Goal: Task Accomplishment & Management: Manage account settings

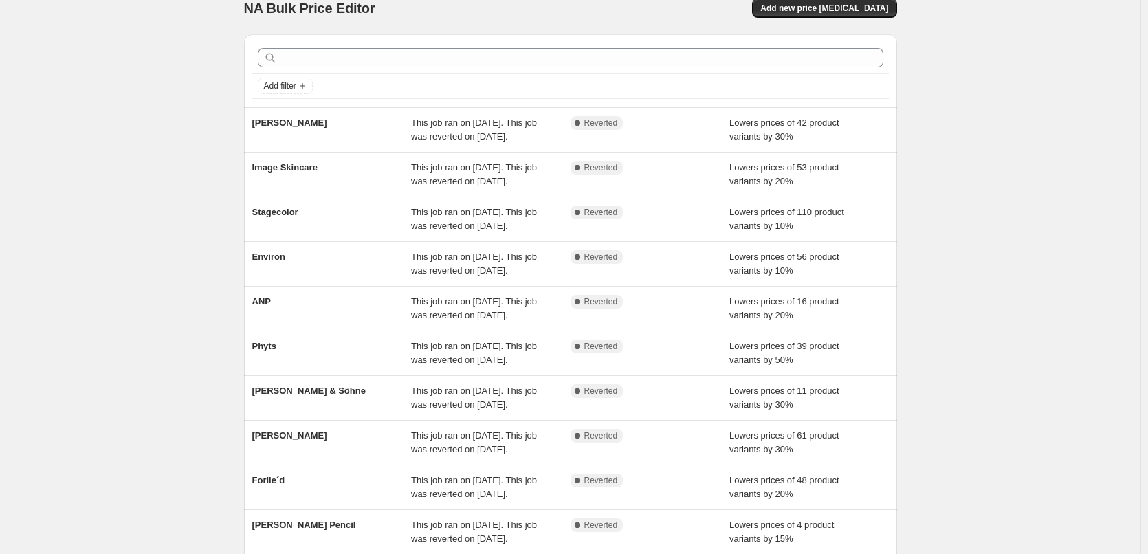
scroll to position [291, 0]
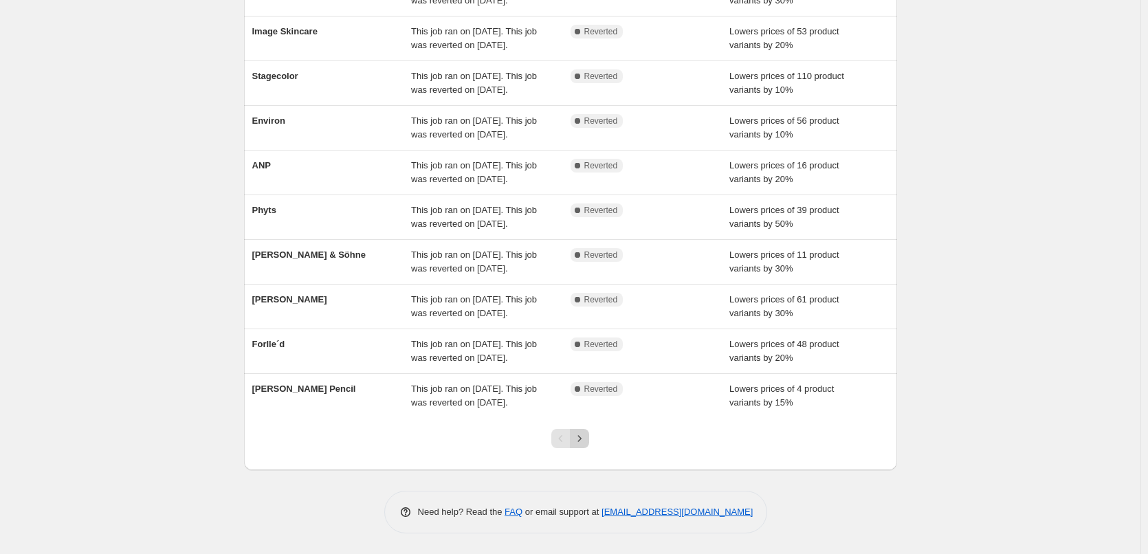
click at [586, 434] on icon "Next" at bounding box center [579, 439] width 14 height 14
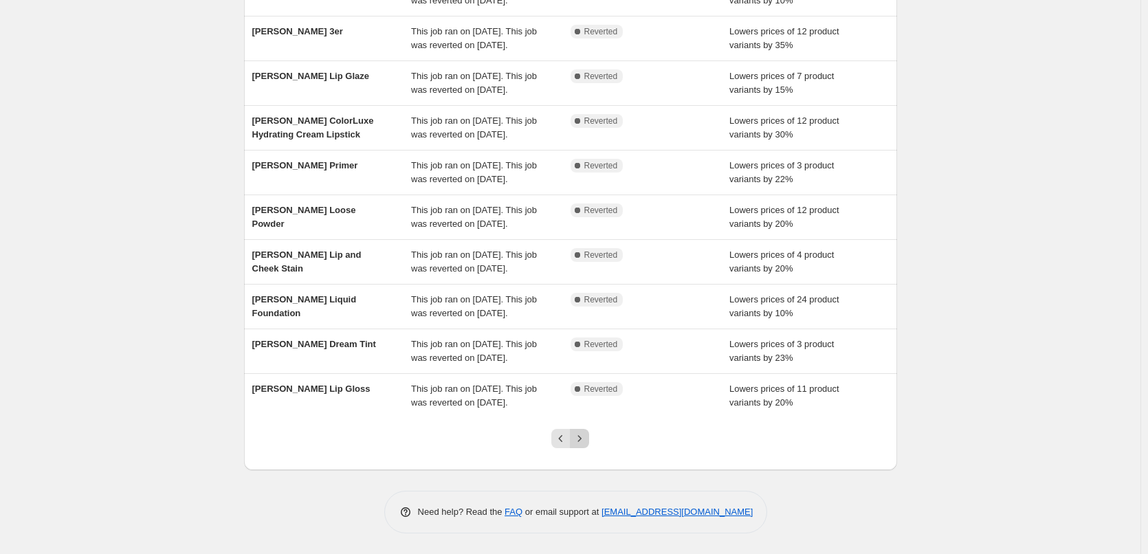
click at [583, 430] on button "Next" at bounding box center [579, 438] width 19 height 19
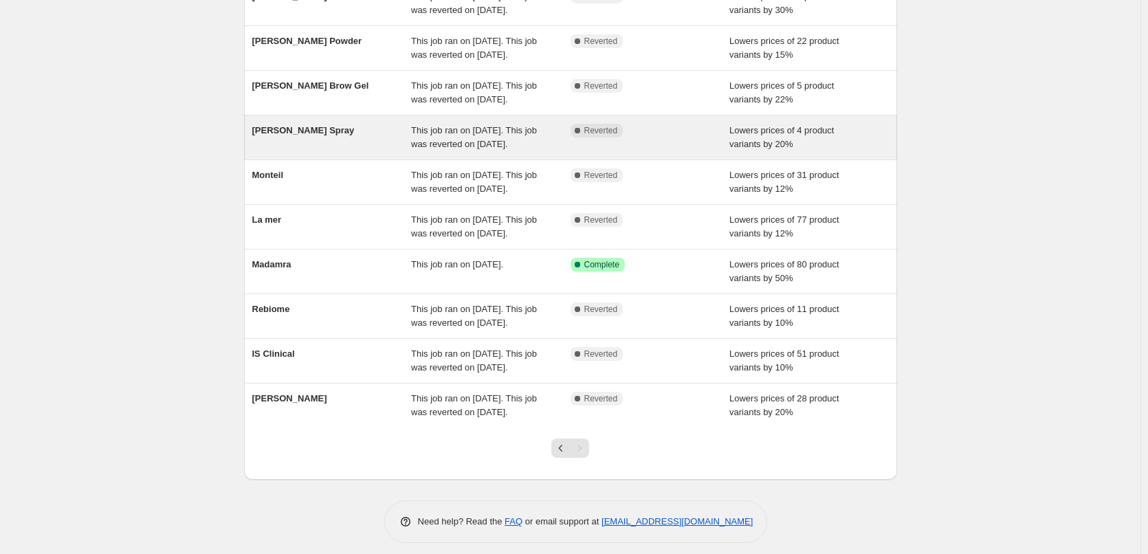
scroll to position [236, 0]
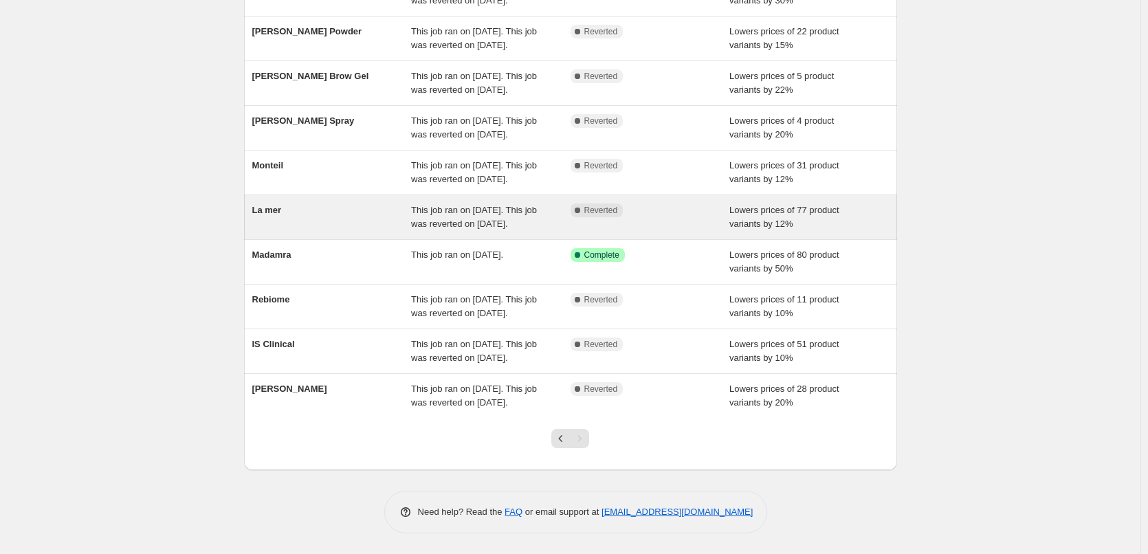
click at [268, 205] on span "La mer" at bounding box center [267, 210] width 30 height 10
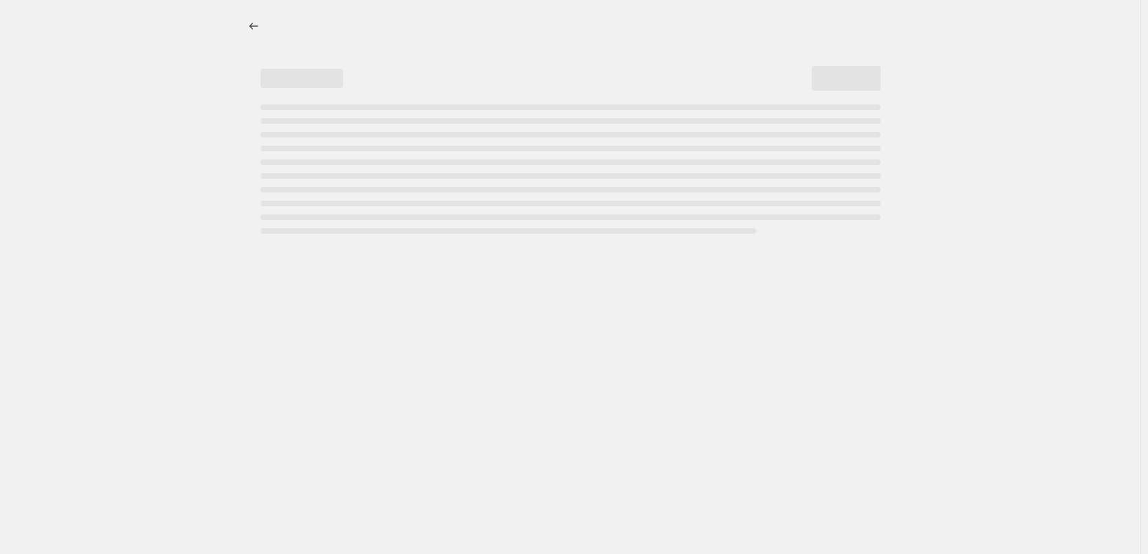
select select "percentage"
select select "vendor"
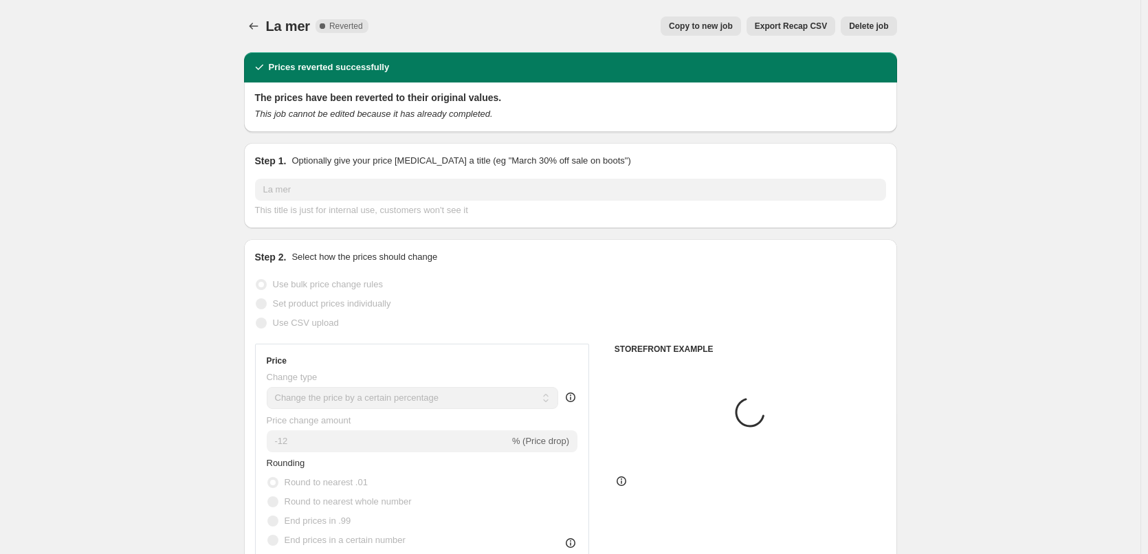
click at [718, 43] on div "La mer. This page is ready La mer Complete Reverted Copy to new job Export Reca…" at bounding box center [570, 26] width 653 height 52
click at [714, 32] on button "Copy to new job" at bounding box center [700, 25] width 80 height 19
select select "percentage"
select select "vendor"
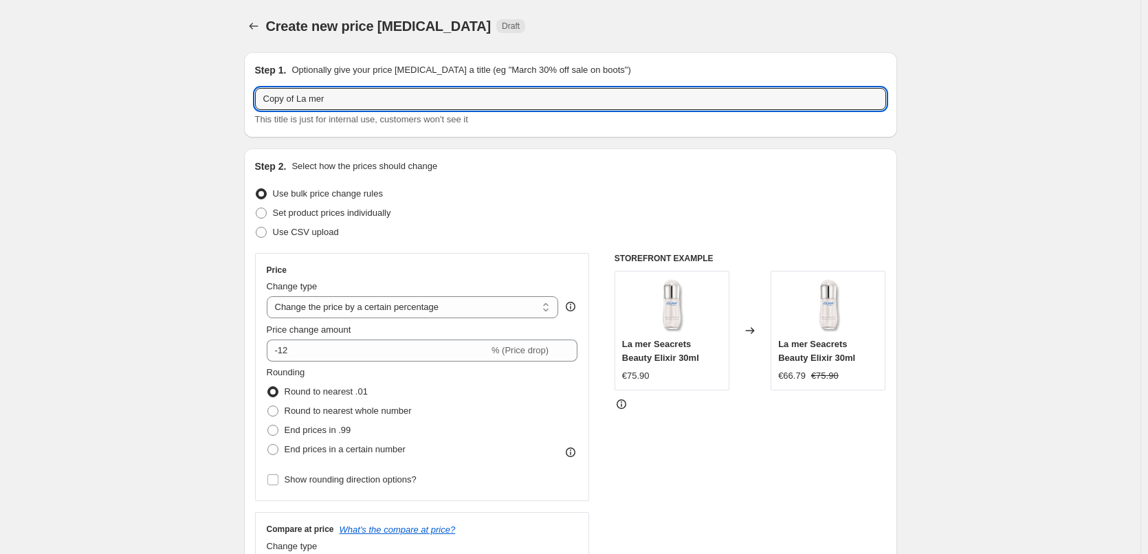
drag, startPoint x: 298, startPoint y: 98, endPoint x: 142, endPoint y: 114, distance: 157.5
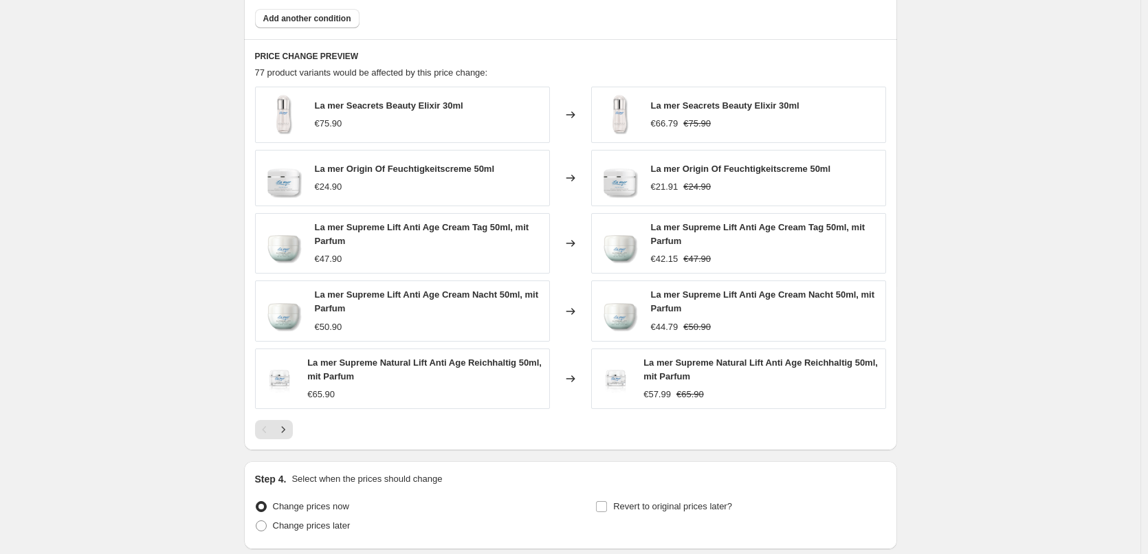
scroll to position [988, 0]
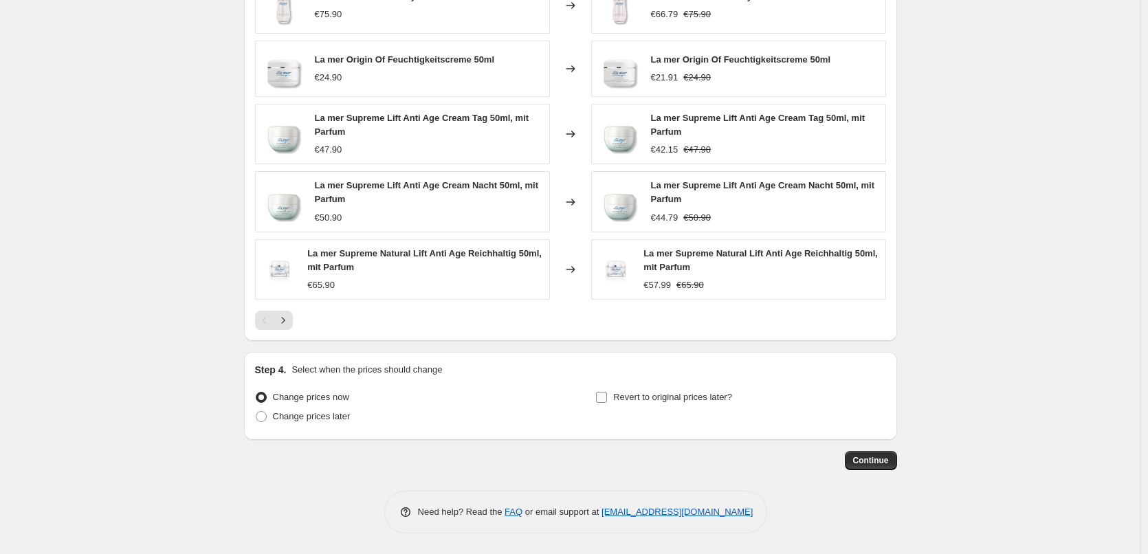
type input "La mer"
click at [718, 402] on span "Revert to original prices later?" at bounding box center [672, 397] width 119 height 10
click at [607, 403] on input "Revert to original prices later?" at bounding box center [601, 397] width 11 height 11
checkbox input "true"
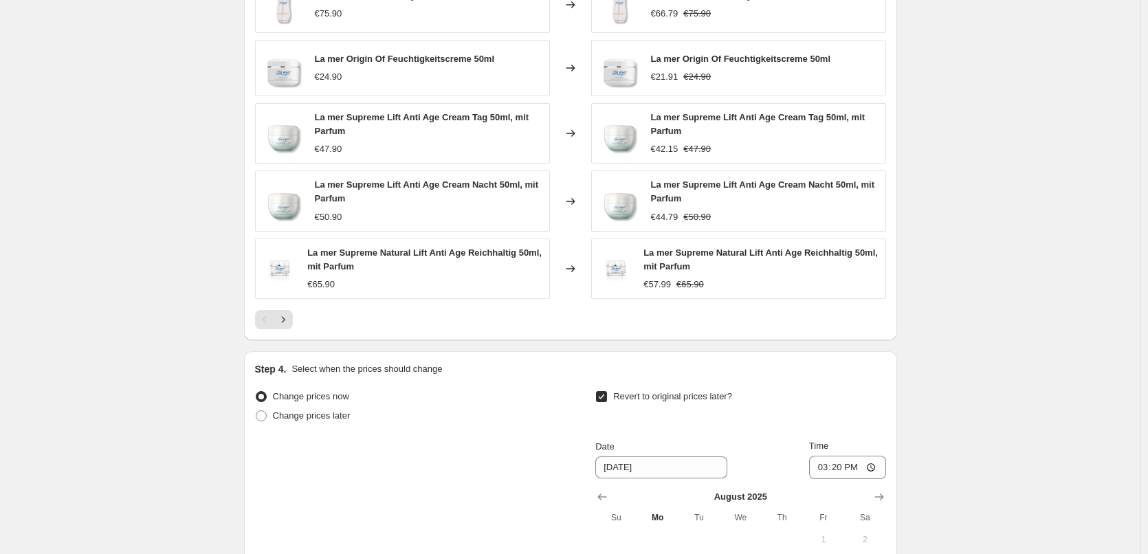
scroll to position [1245, 0]
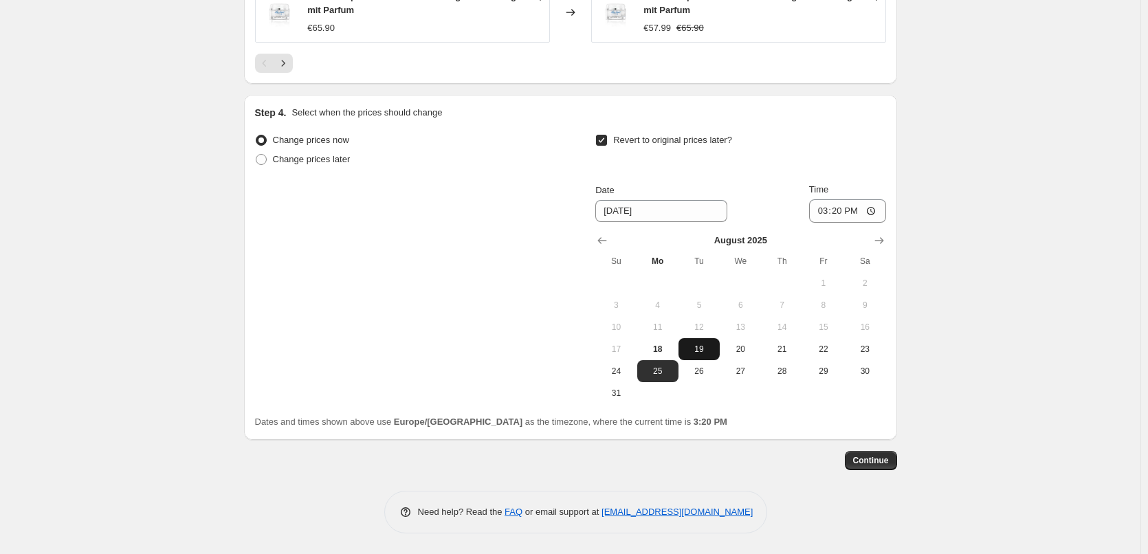
click at [698, 354] on span "19" at bounding box center [699, 349] width 30 height 11
type input "8/19/2025"
click at [824, 203] on input "15:20" at bounding box center [847, 210] width 77 height 23
type input "03:00"
click at [880, 456] on span "Continue" at bounding box center [871, 460] width 36 height 11
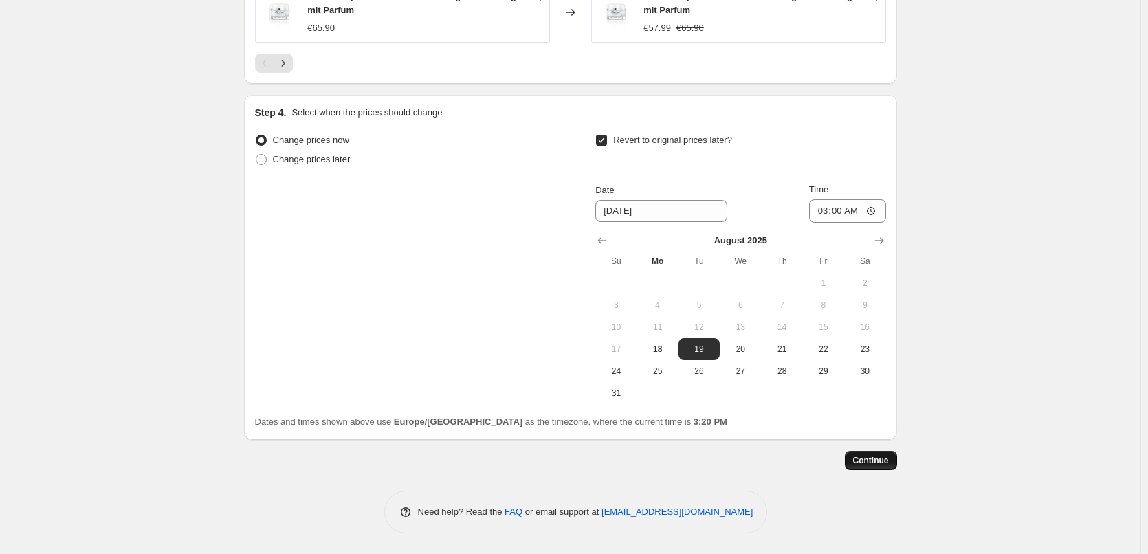
scroll to position [0, 0]
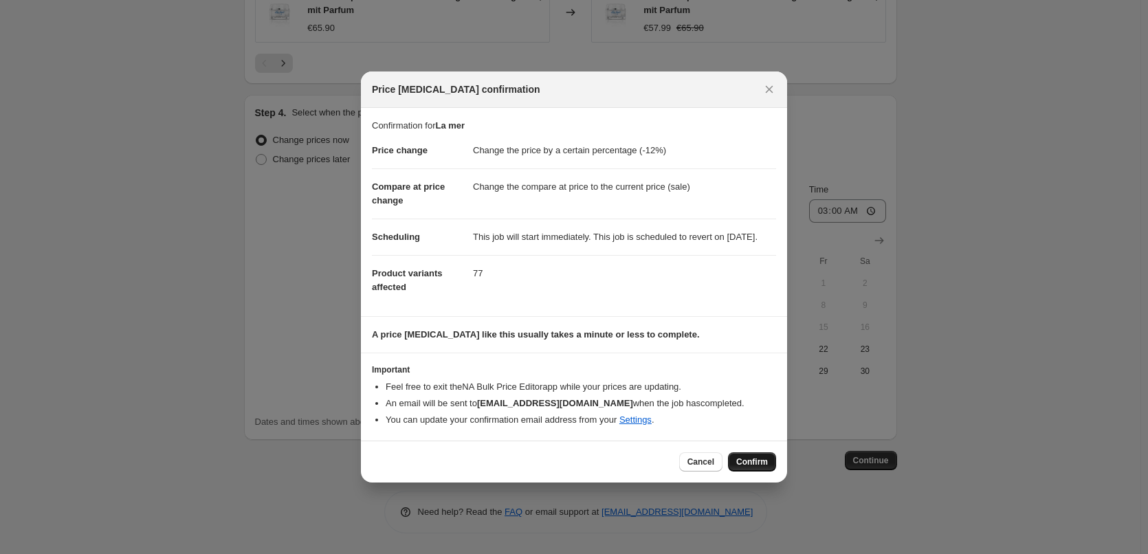
click at [752, 467] on span "Confirm" at bounding box center [752, 461] width 32 height 11
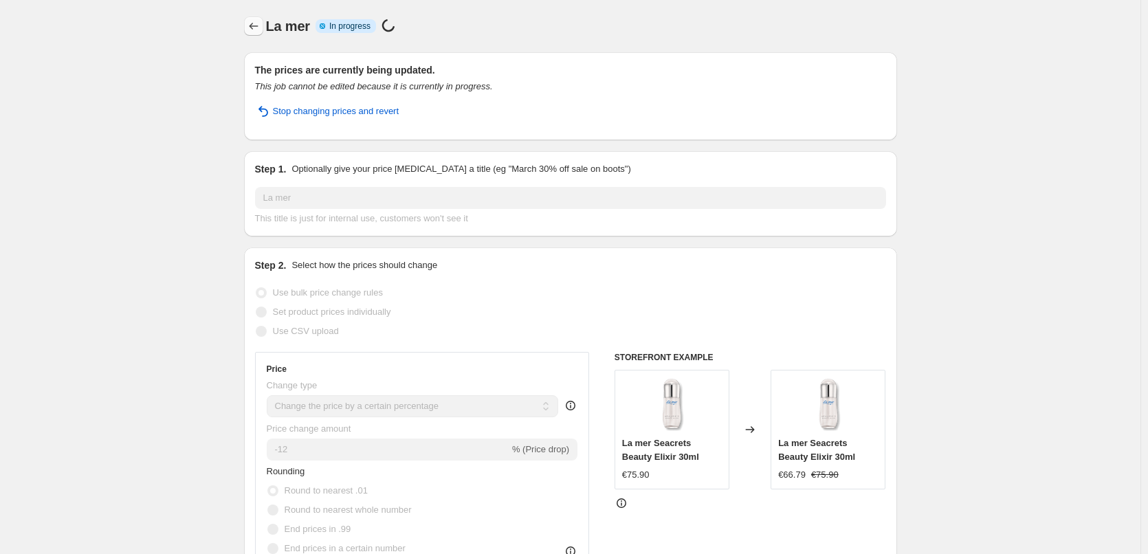
click at [261, 34] on button "Price change jobs" at bounding box center [253, 25] width 19 height 19
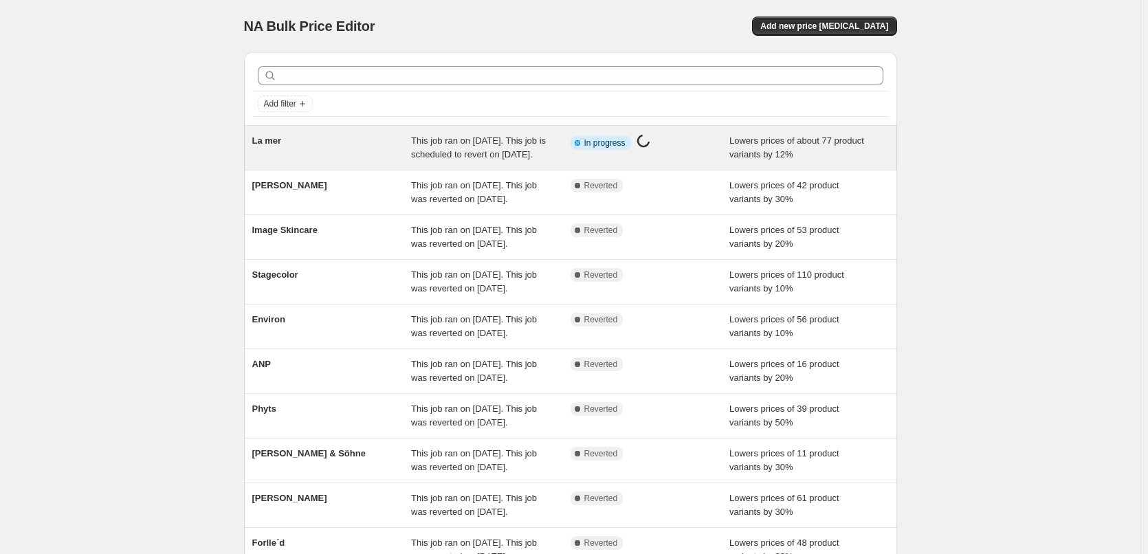
click at [278, 142] on span "La mer" at bounding box center [267, 140] width 30 height 10
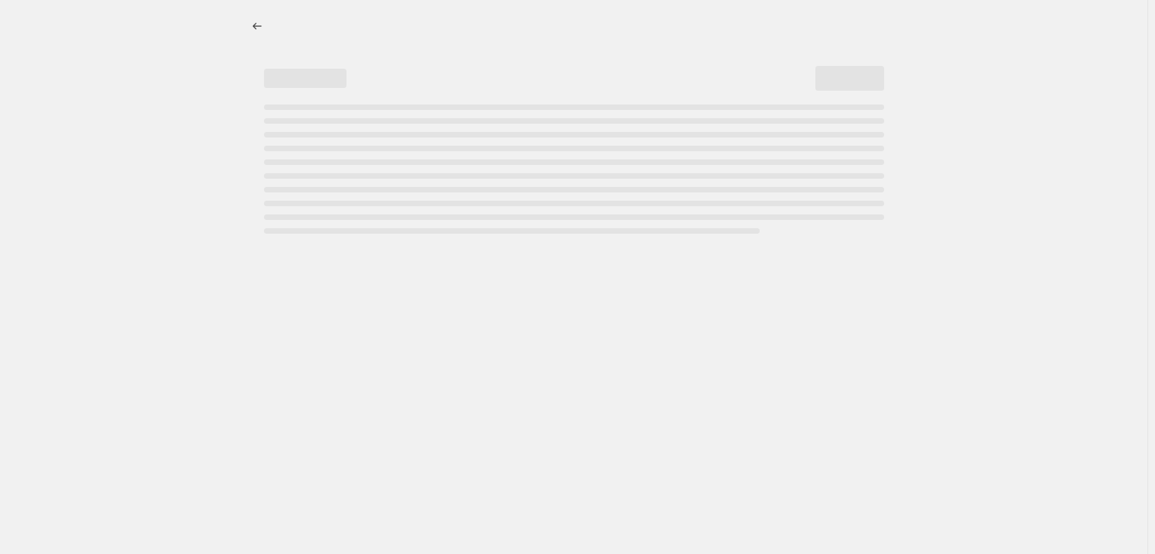
select select "percentage"
select select "vendor"
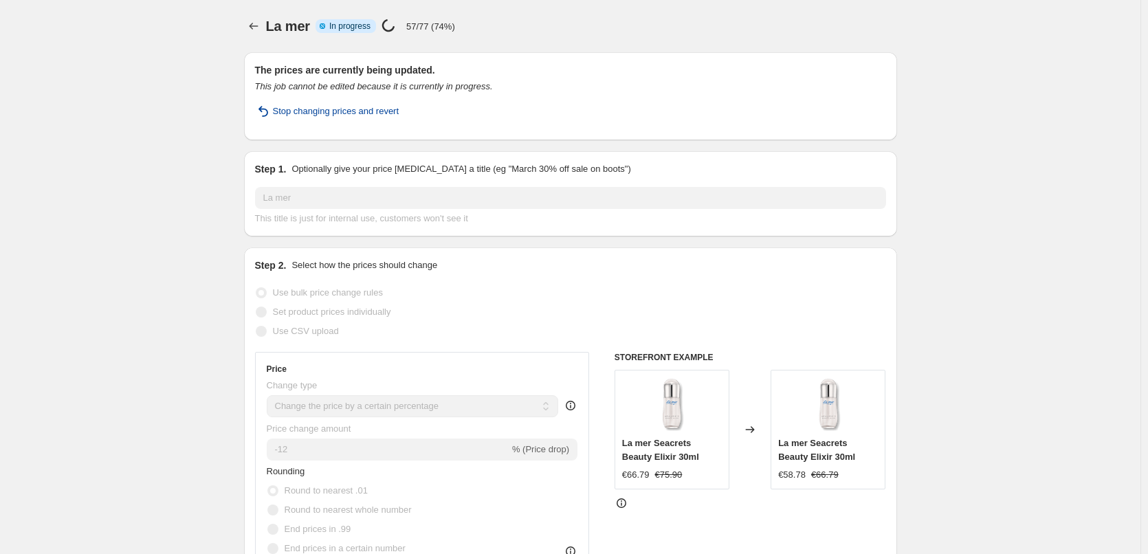
click at [307, 111] on span "Stop changing prices and revert" at bounding box center [336, 111] width 126 height 14
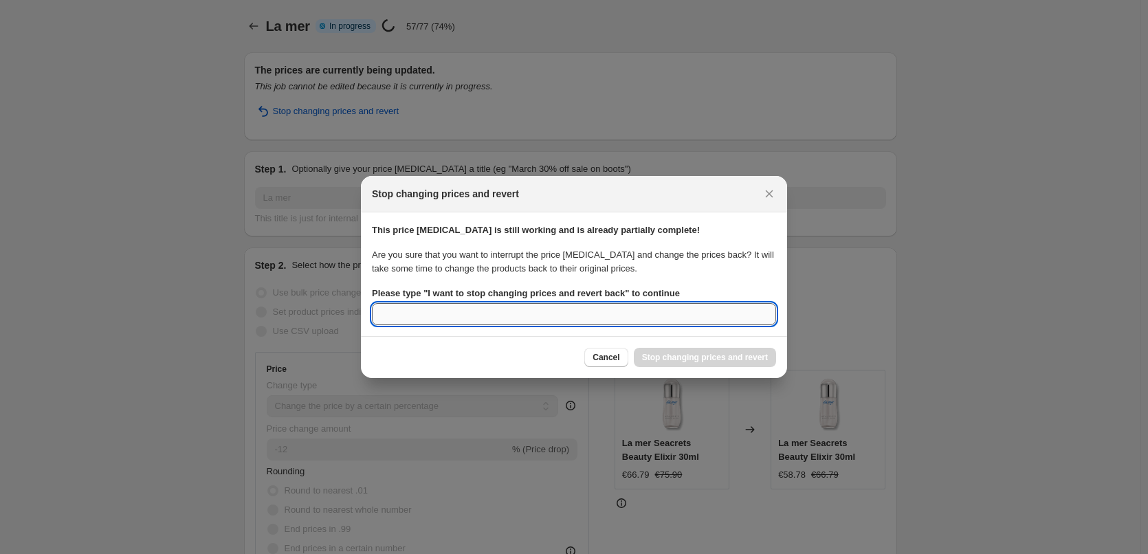
click at [561, 315] on input "Please type " I want to stop changing prices and revert back " to continue" at bounding box center [574, 314] width 404 height 22
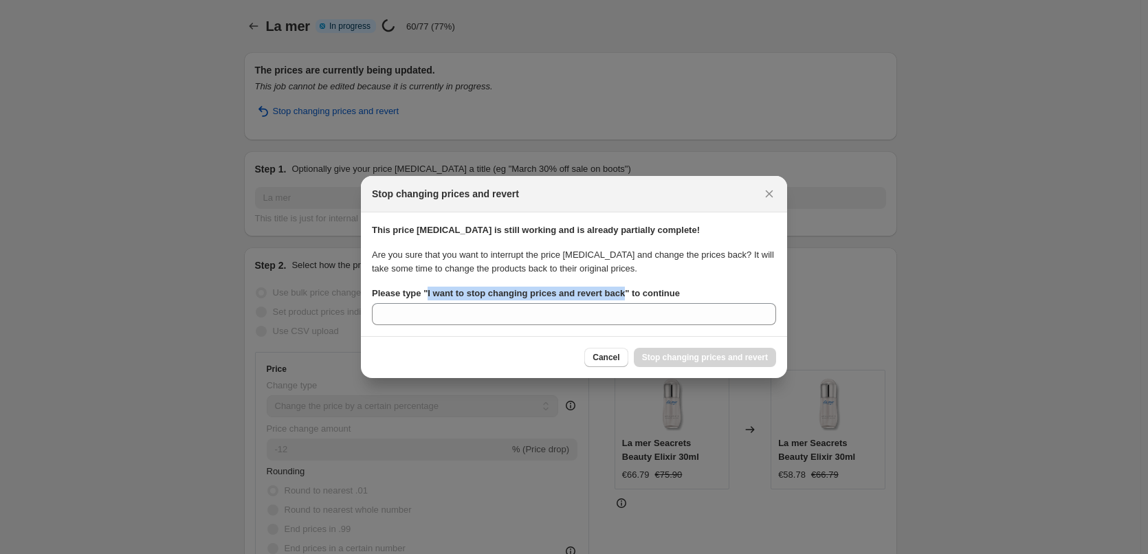
drag, startPoint x: 425, startPoint y: 291, endPoint x: 623, endPoint y: 295, distance: 197.3
click at [623, 295] on b "Please type " I want to stop changing prices and revert back " to continue" at bounding box center [526, 293] width 308 height 10
copy b "I want to stop changing prices and revert back"
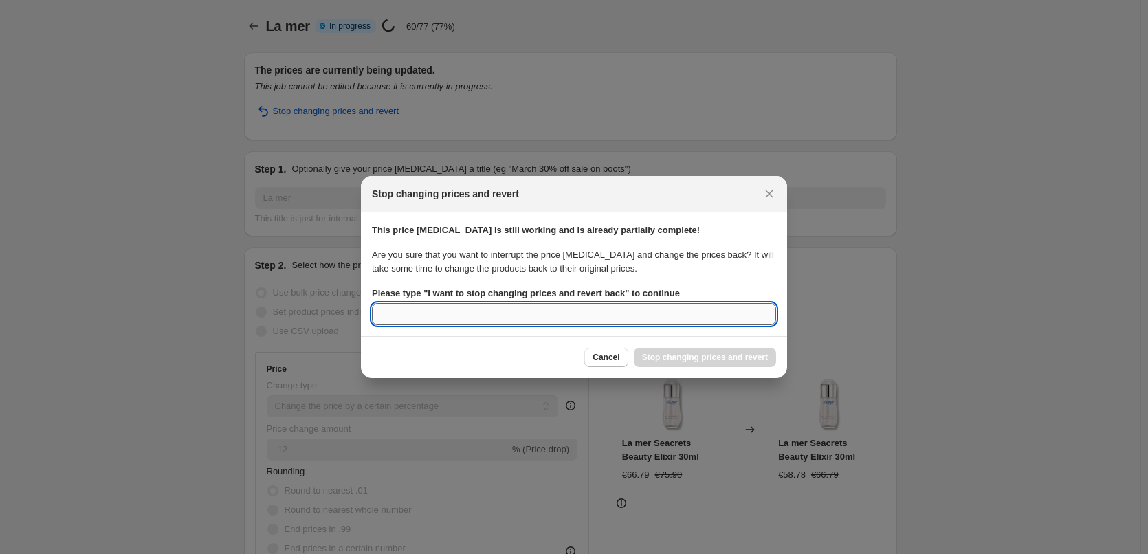
click at [548, 312] on input "Please type " I want to stop changing prices and revert back " to continue" at bounding box center [574, 314] width 404 height 22
paste input "I want to stop changing prices and revert back"
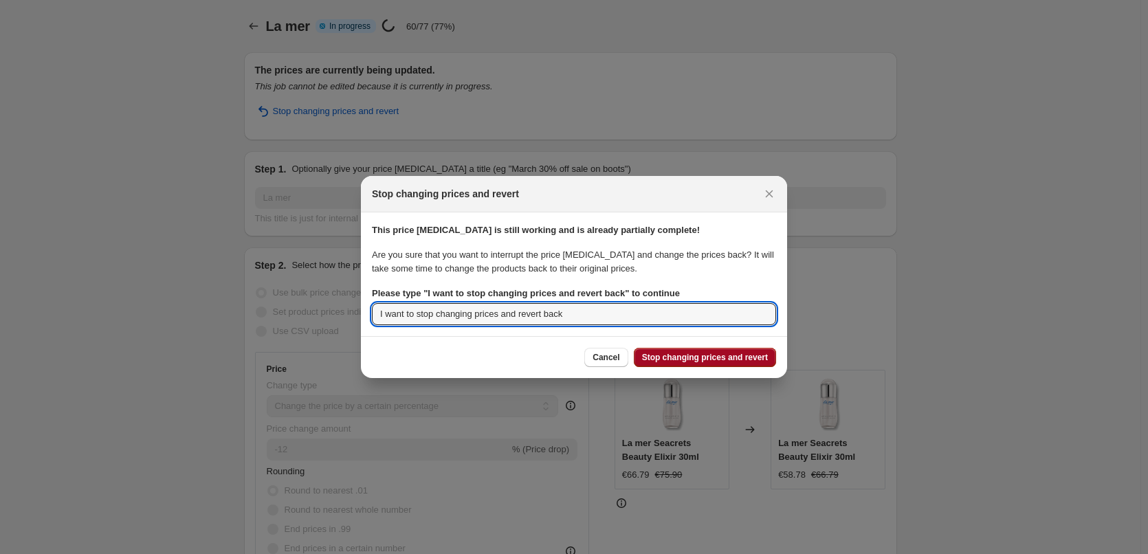
type input "I want to stop changing prices and revert back"
click at [686, 360] on span "Stop changing prices and revert" at bounding box center [705, 357] width 126 height 11
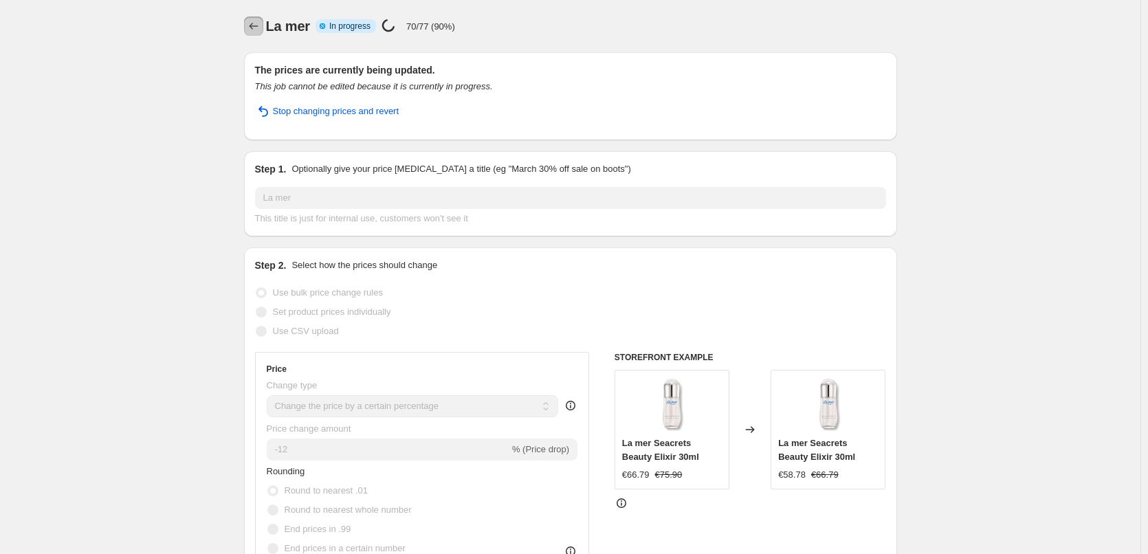
click at [260, 33] on button "Price change jobs" at bounding box center [253, 25] width 19 height 19
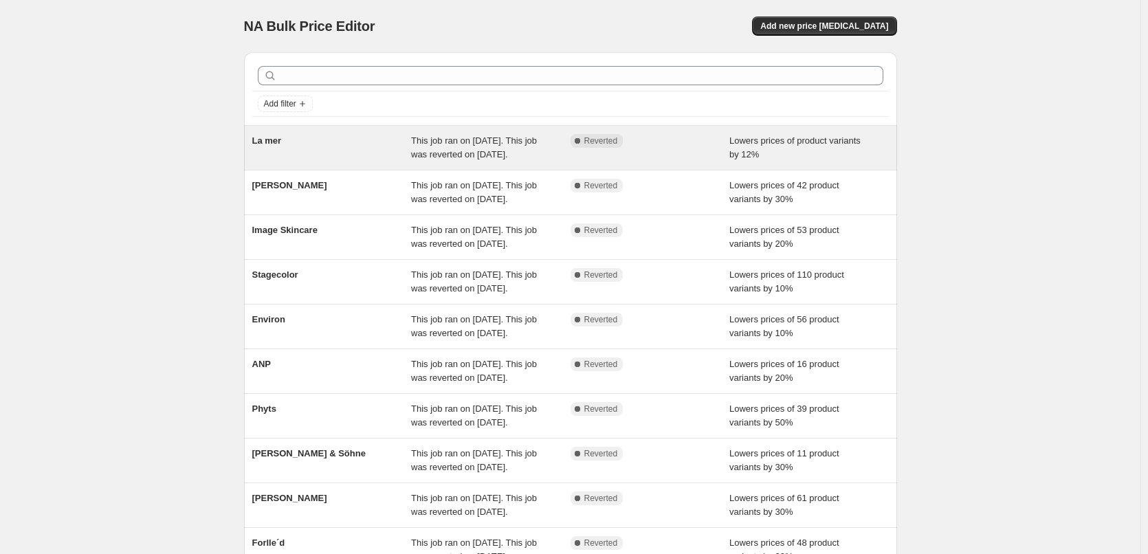
click at [270, 137] on span "La mer" at bounding box center [267, 140] width 30 height 10
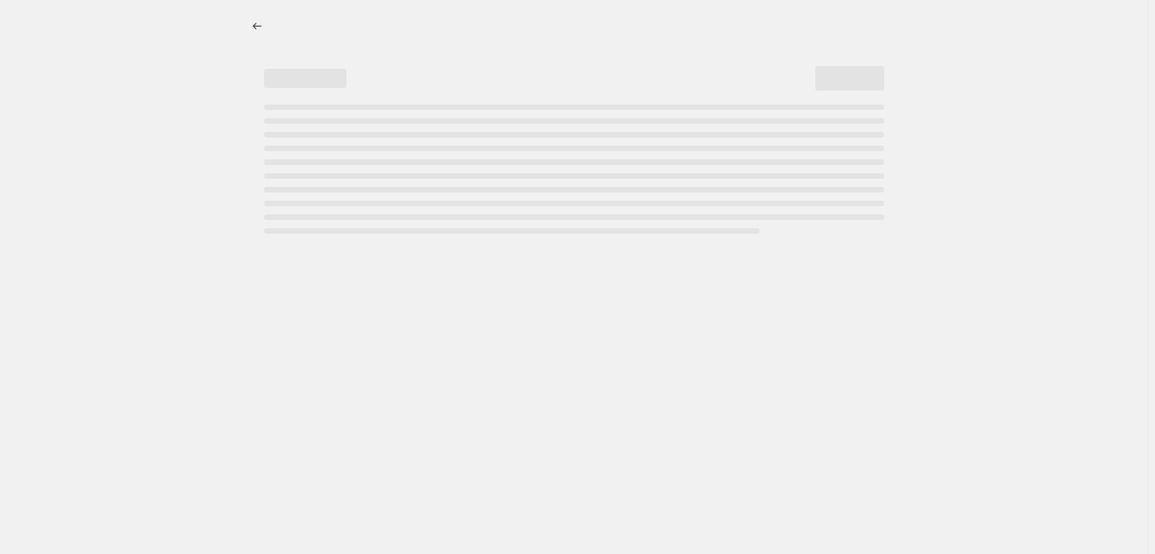
select select "percentage"
select select "vendor"
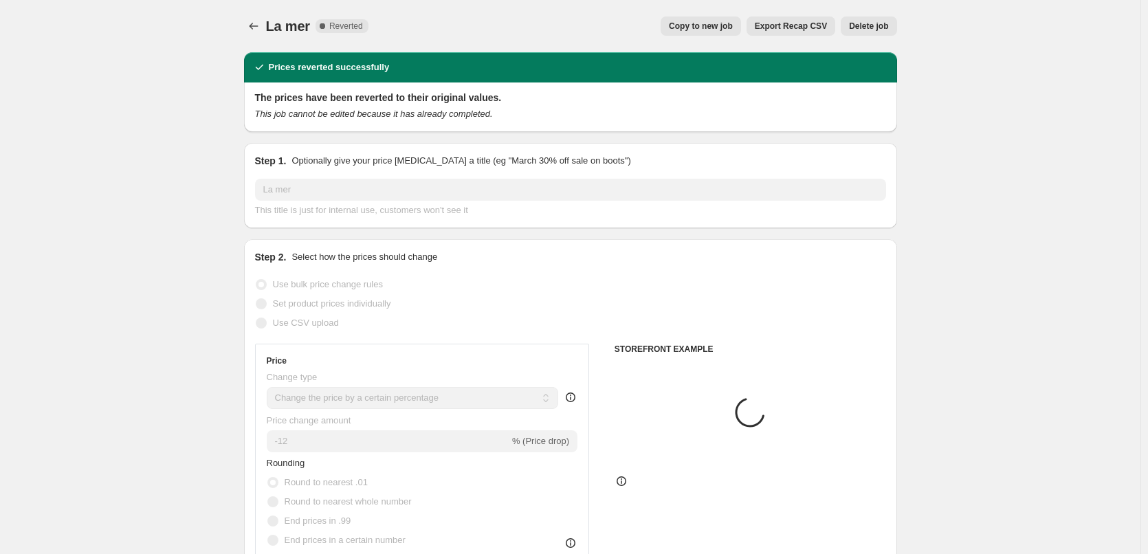
click at [713, 26] on span "Copy to new job" at bounding box center [701, 26] width 64 height 11
select select "percentage"
select select "vendor"
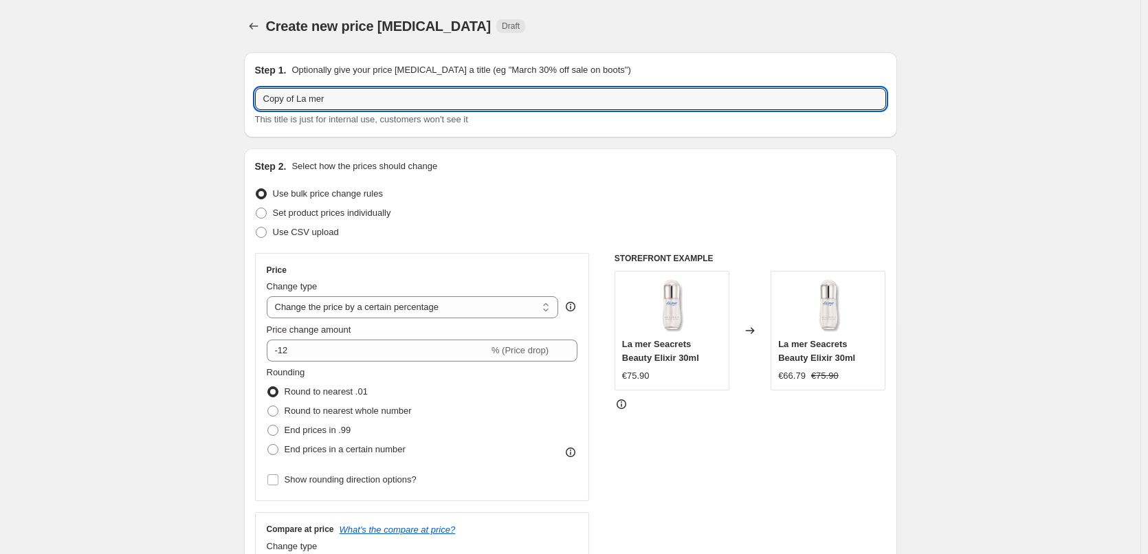
drag, startPoint x: 299, startPoint y: 98, endPoint x: 140, endPoint y: 104, distance: 159.6
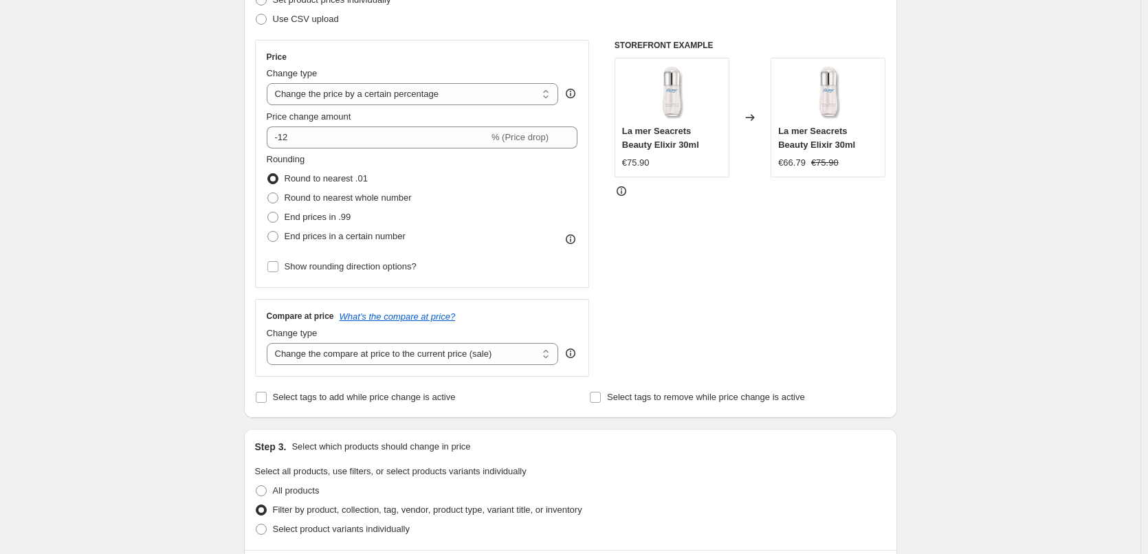
scroll to position [206, 0]
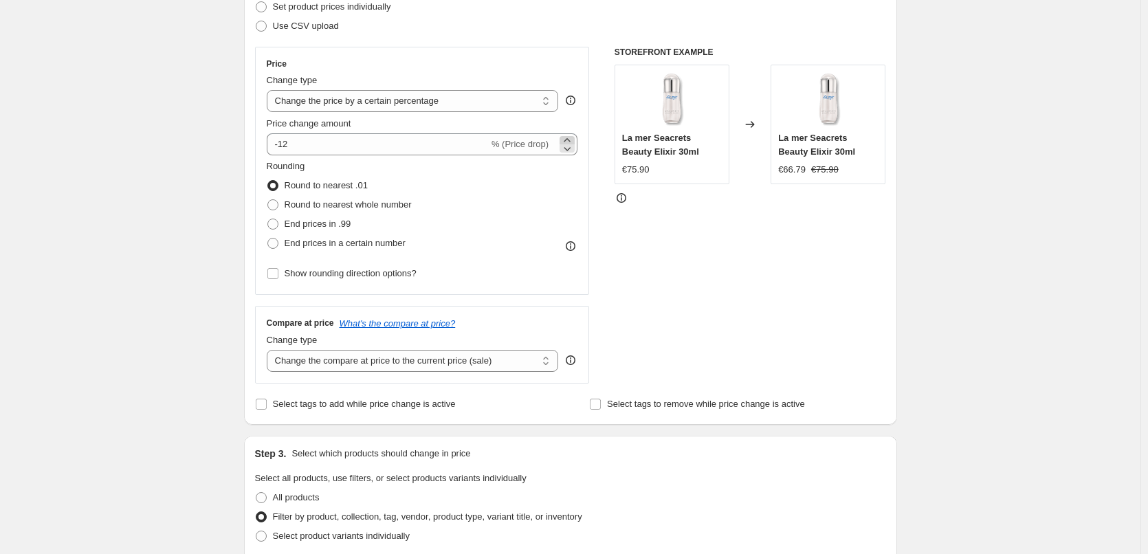
type input "La mer"
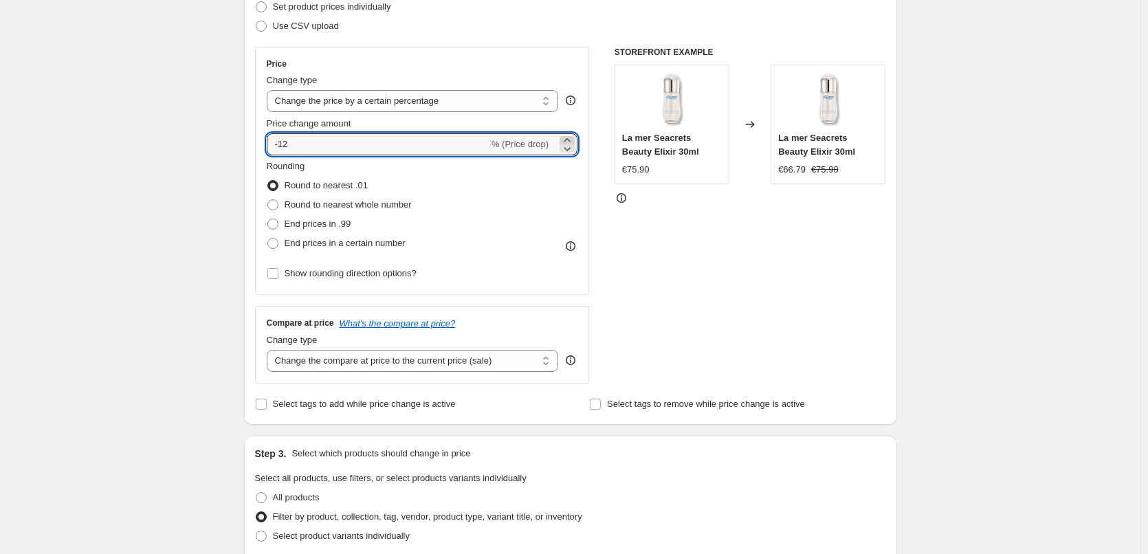
click at [573, 138] on icon at bounding box center [567, 140] width 14 height 14
type input "-10"
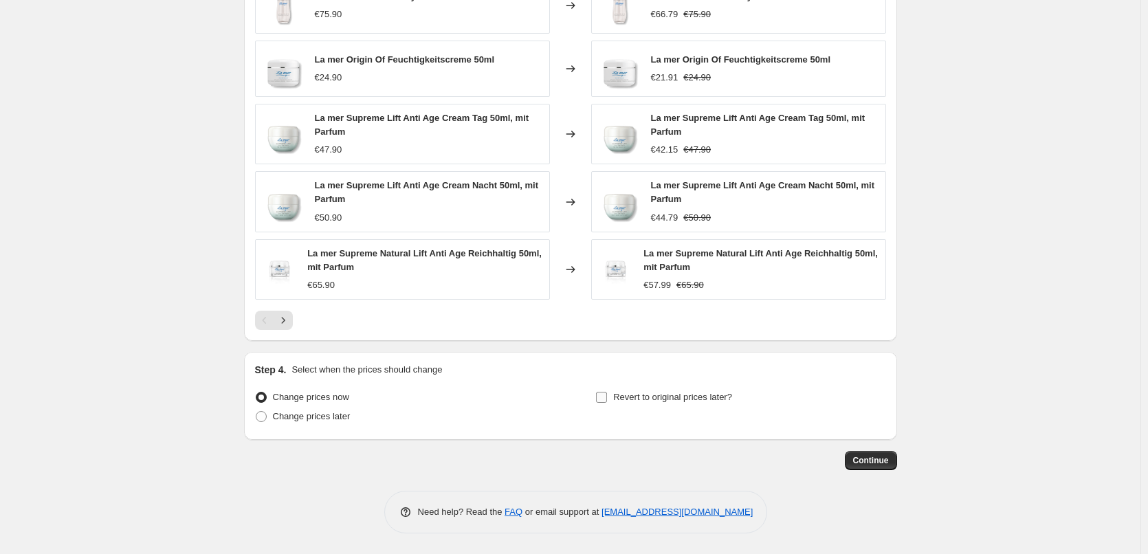
click at [680, 394] on span "Revert to original prices later?" at bounding box center [672, 397] width 119 height 10
click at [607, 394] on input "Revert to original prices later?" at bounding box center [601, 397] width 11 height 11
checkbox input "true"
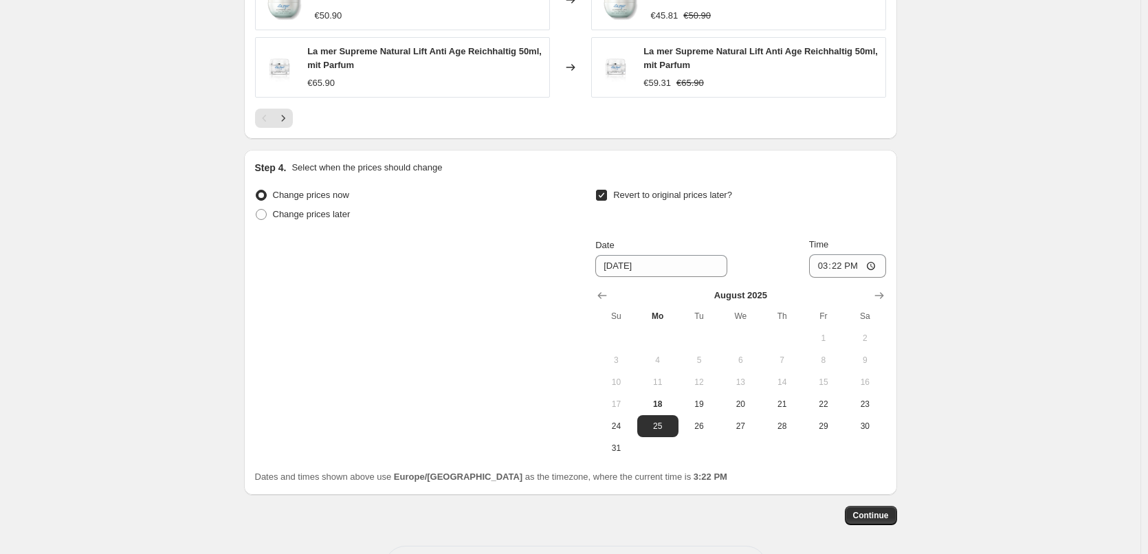
scroll to position [1245, 0]
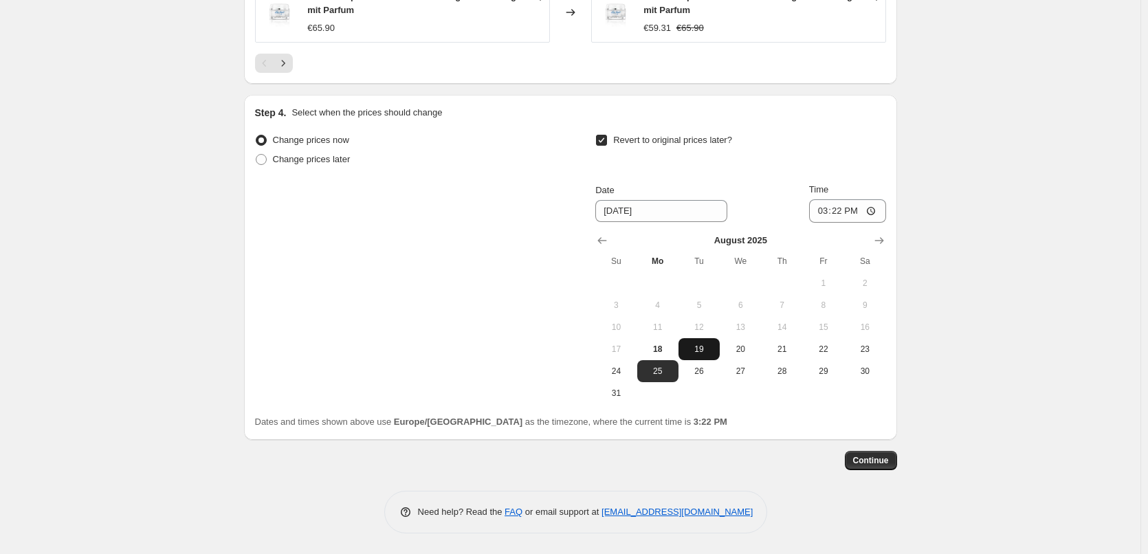
click at [694, 348] on span "19" at bounding box center [699, 349] width 30 height 11
type input "8/19/2025"
click at [821, 211] on input "15:22" at bounding box center [847, 210] width 77 height 23
type input "03:00"
click at [880, 465] on span "Continue" at bounding box center [871, 460] width 36 height 11
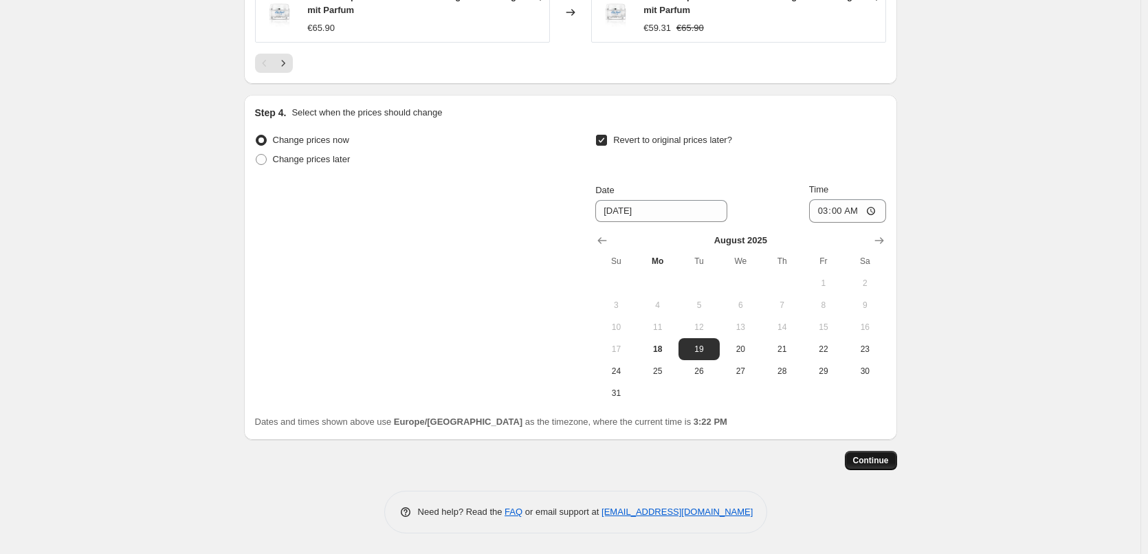
scroll to position [0, 0]
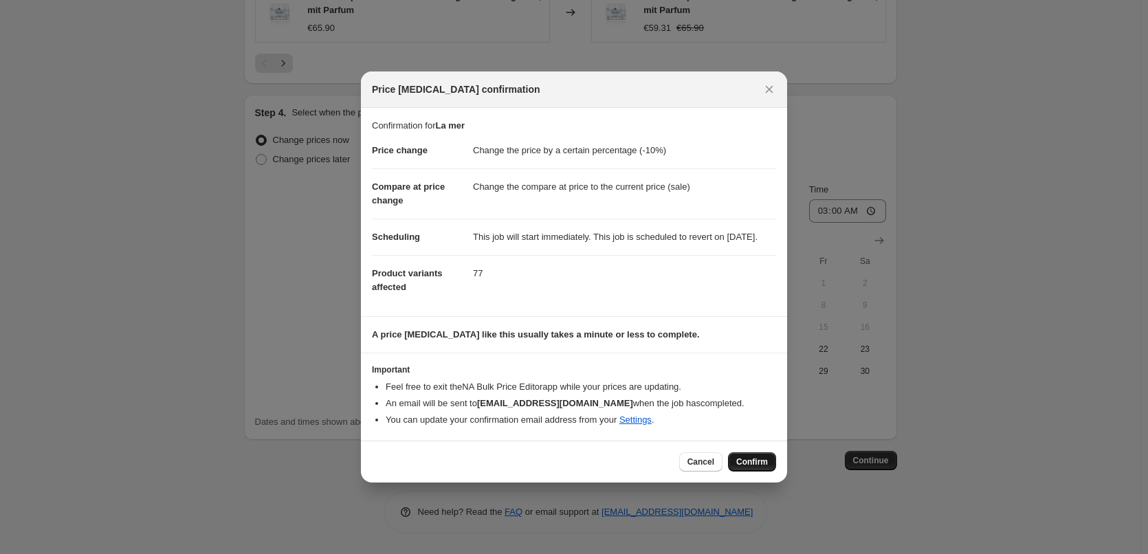
click at [739, 465] on span "Confirm" at bounding box center [752, 461] width 32 height 11
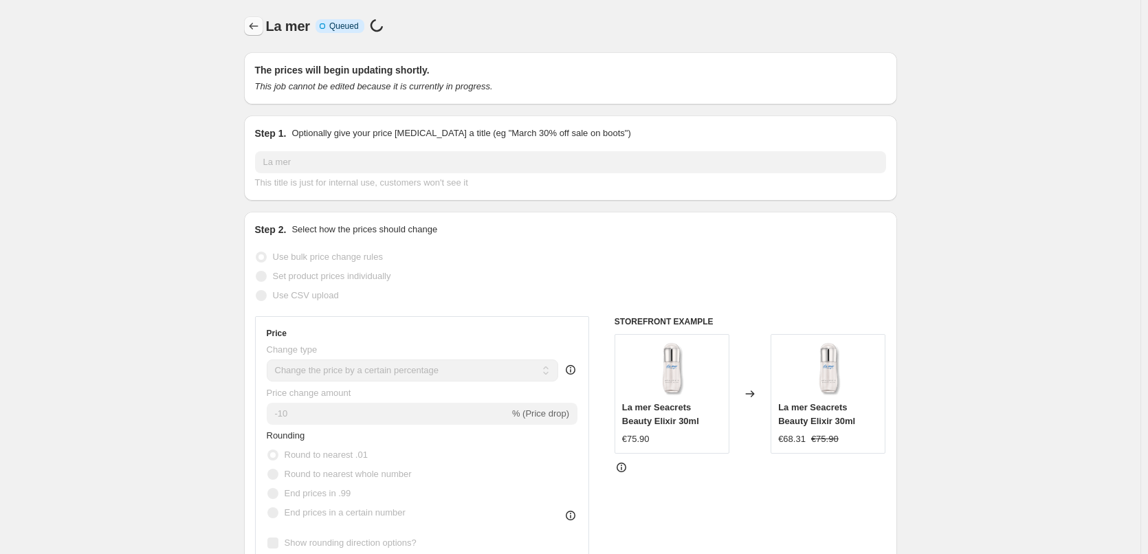
click at [248, 21] on button "Price change jobs" at bounding box center [253, 25] width 19 height 19
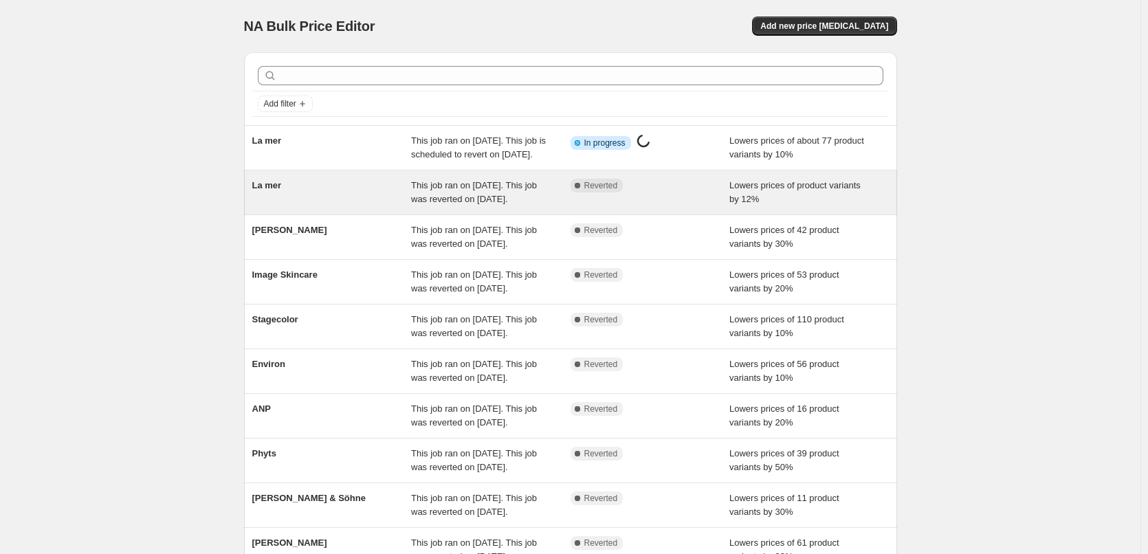
click at [282, 190] on span "La mer" at bounding box center [267, 185] width 30 height 10
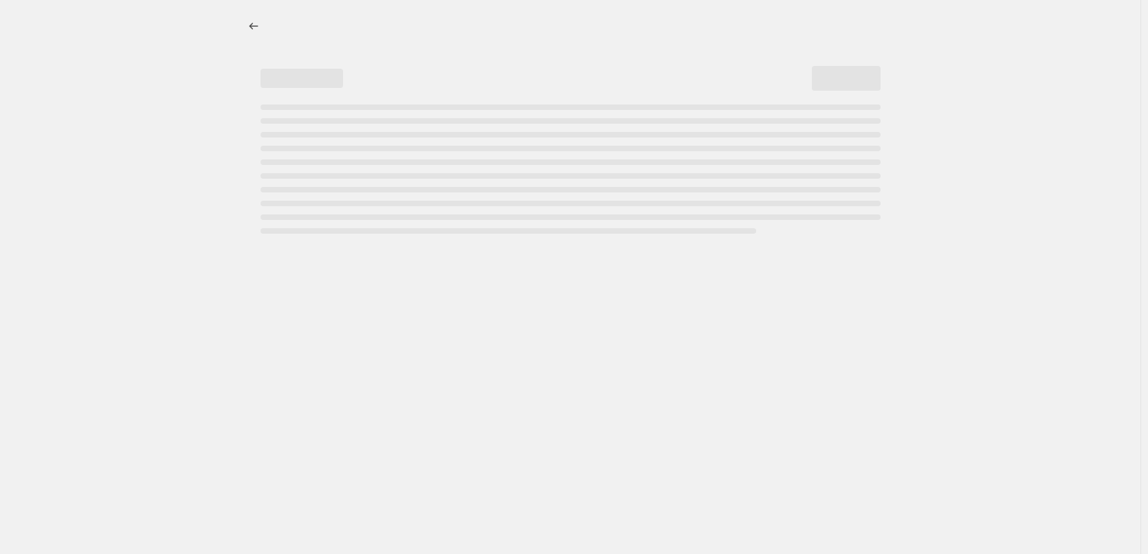
select select "percentage"
select select "vendor"
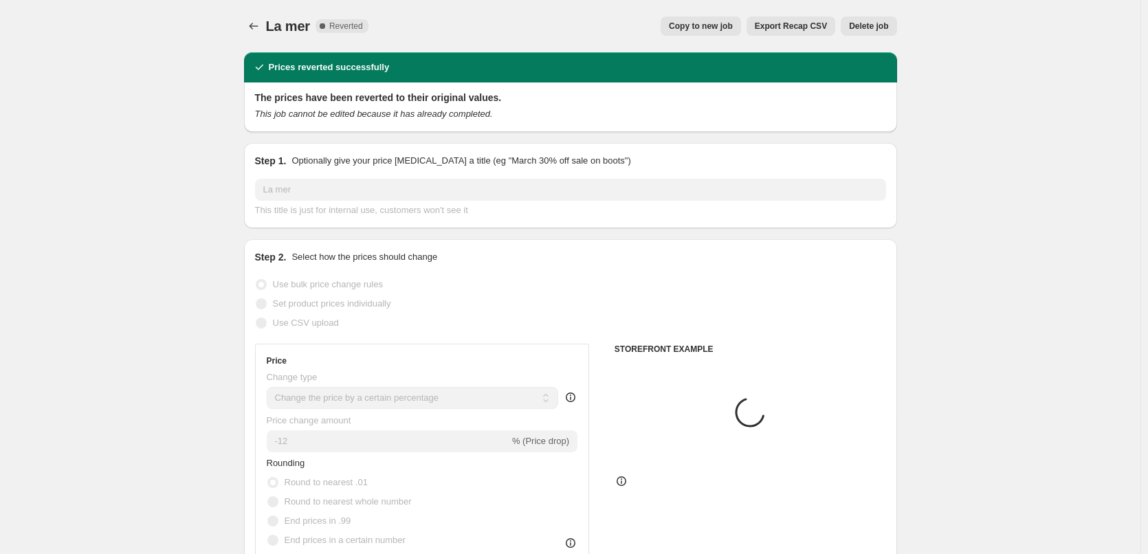
click at [857, 29] on span "Delete job" at bounding box center [868, 26] width 39 height 11
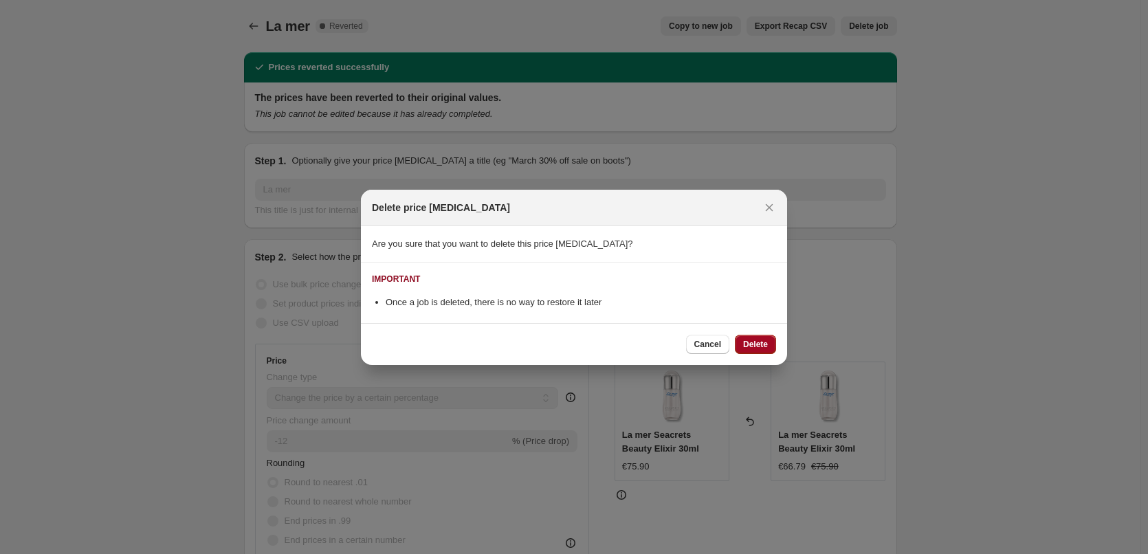
click at [762, 343] on span "Delete" at bounding box center [755, 344] width 25 height 11
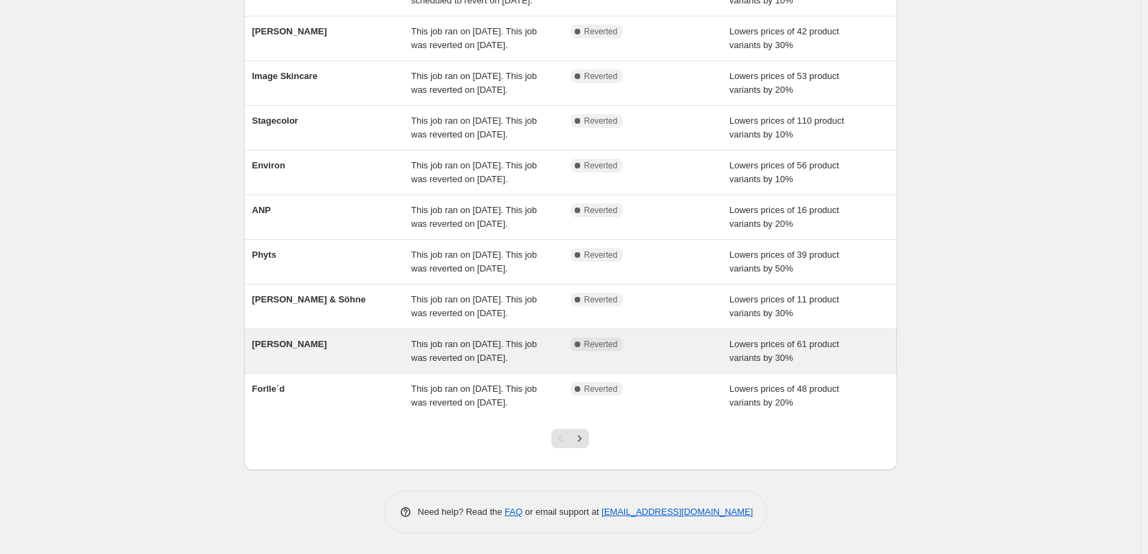
scroll to position [291, 0]
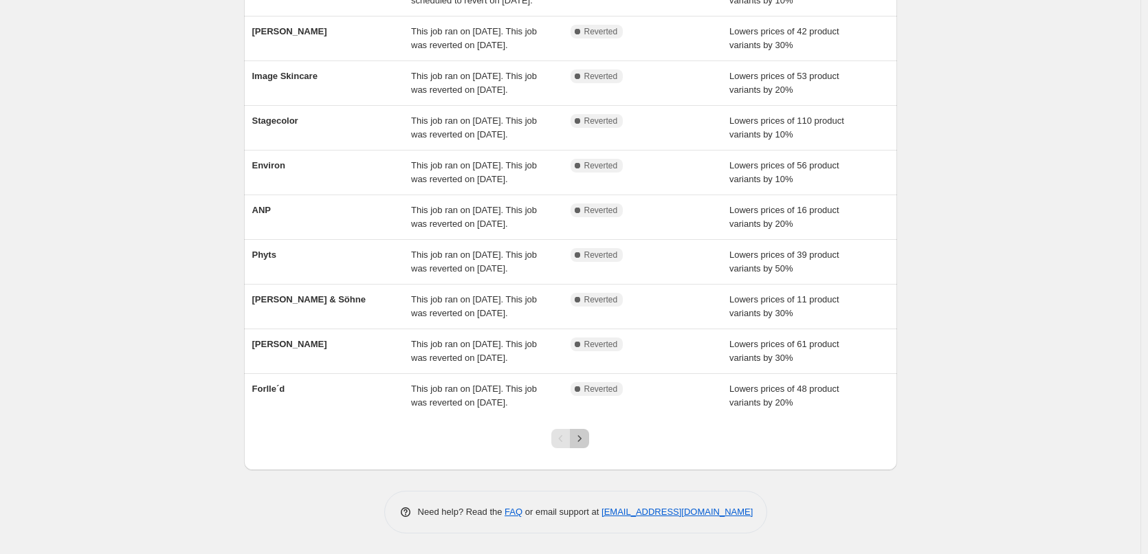
click at [585, 434] on icon "Next" at bounding box center [579, 439] width 14 height 14
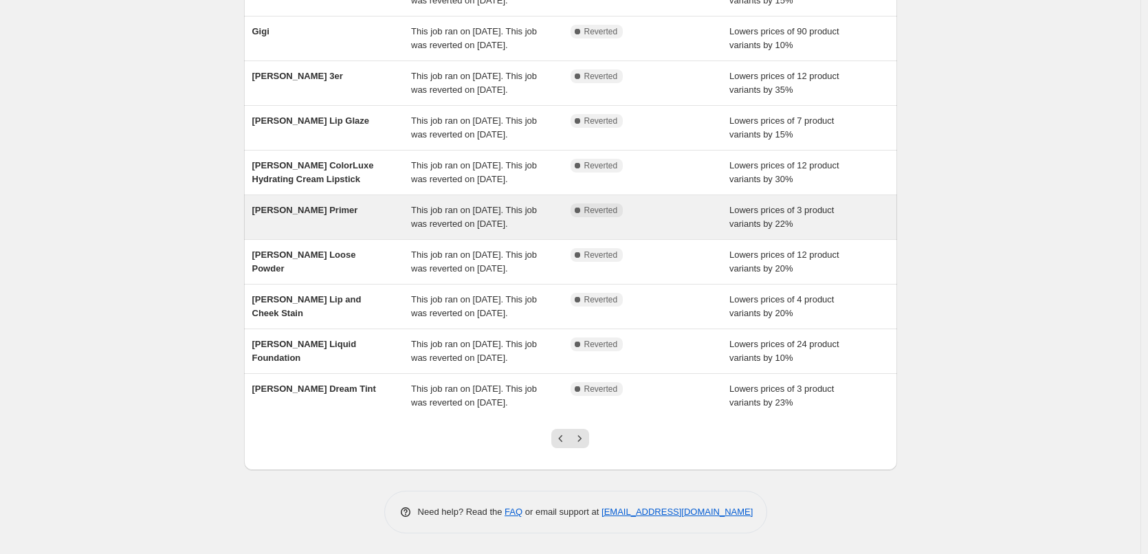
click at [583, 432] on icon "Next" at bounding box center [579, 439] width 14 height 14
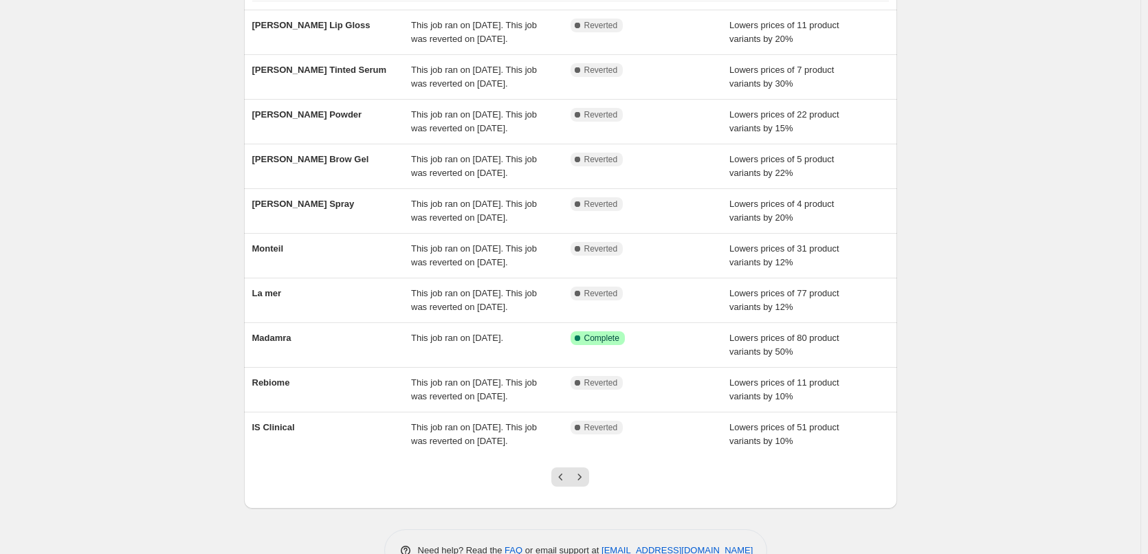
scroll to position [250, 0]
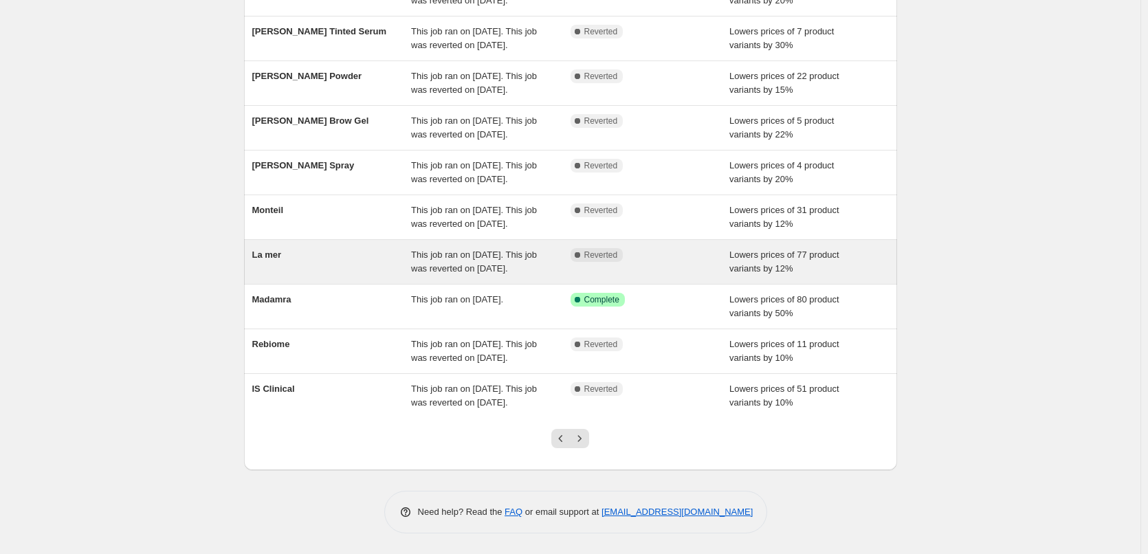
click at [267, 249] on span "La mer" at bounding box center [267, 254] width 30 height 10
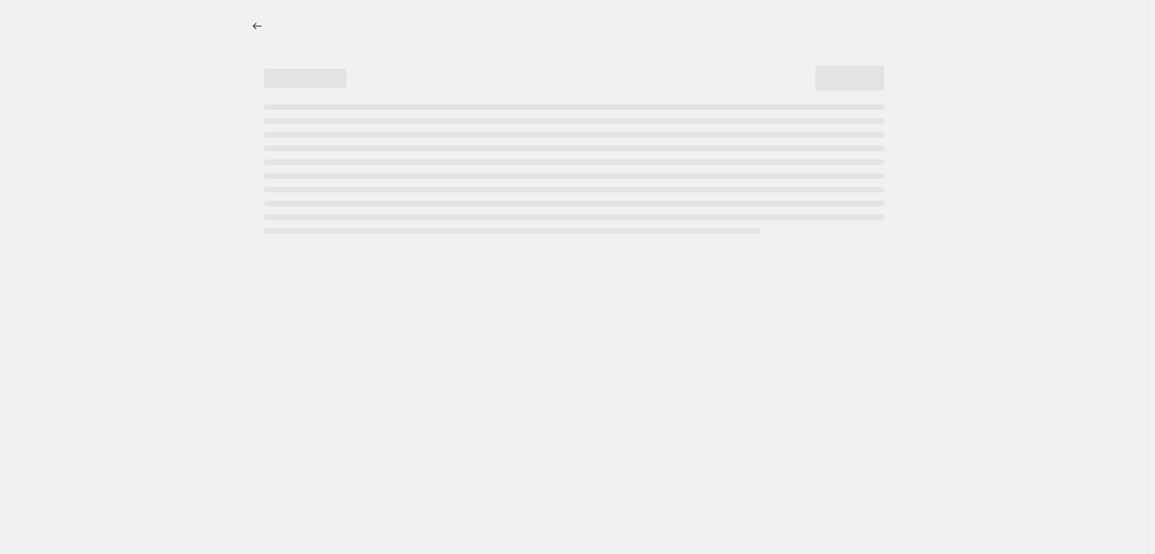
select select "percentage"
select select "vendor"
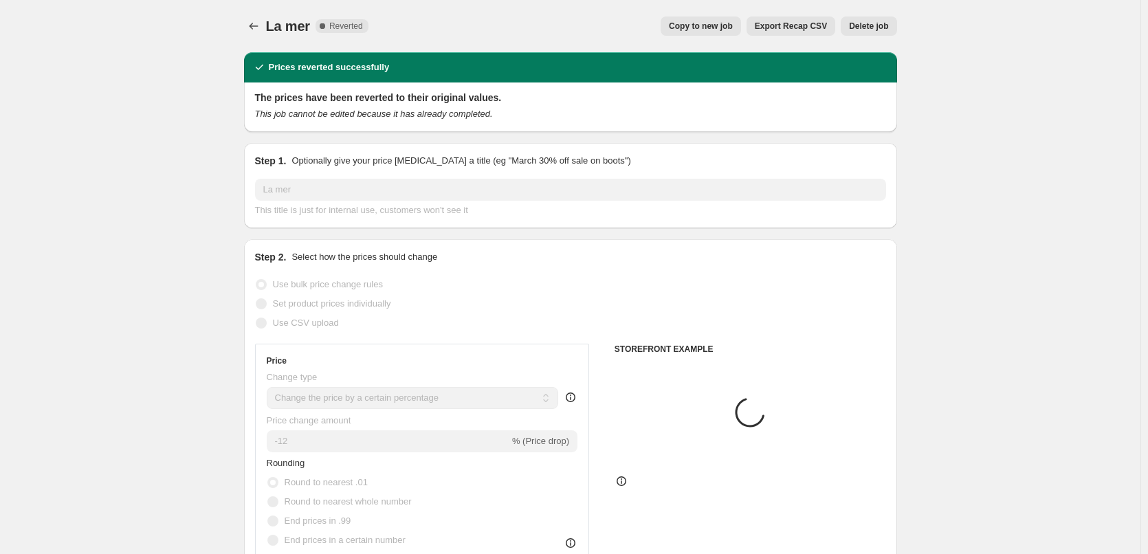
click at [874, 23] on span "Delete job" at bounding box center [868, 26] width 39 height 11
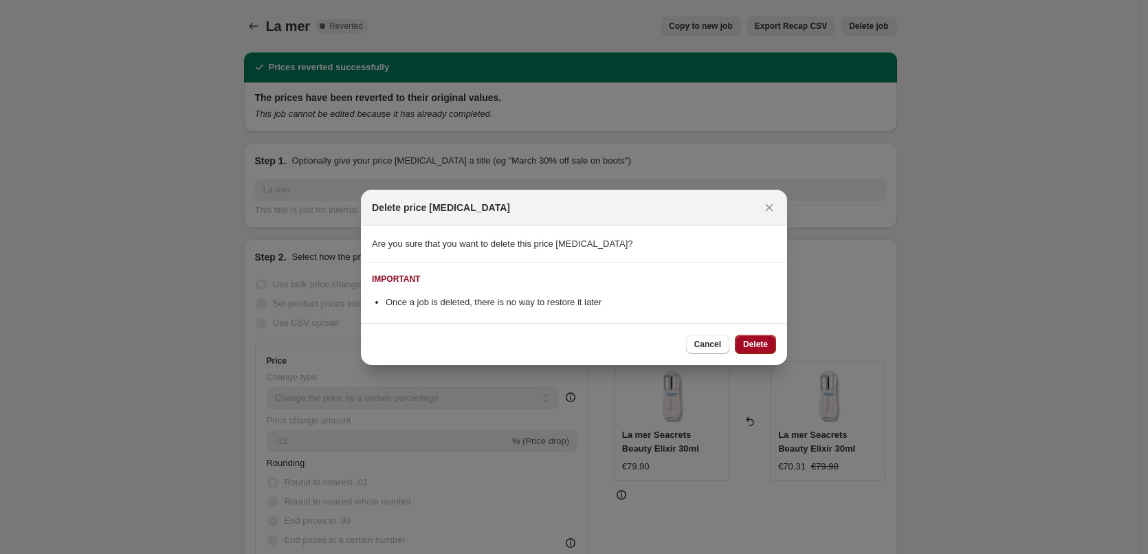
click at [751, 344] on span "Delete" at bounding box center [755, 344] width 25 height 11
